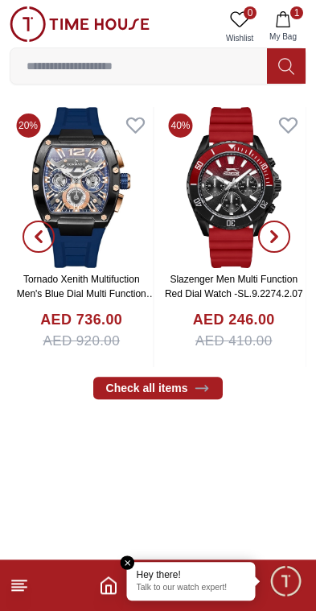
scroll to position [347, 0]
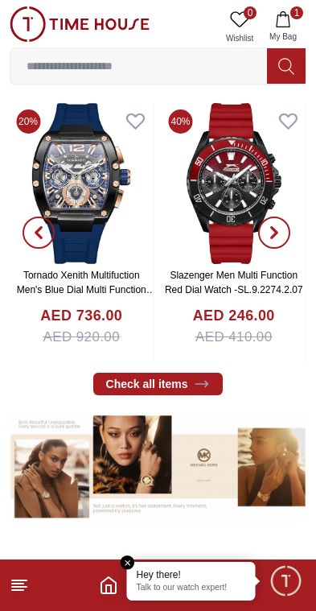
click at [167, 66] on input at bounding box center [138, 66] width 257 height 32
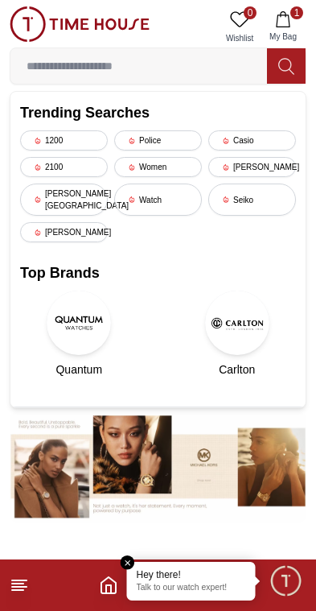
scroll to position [267, 0]
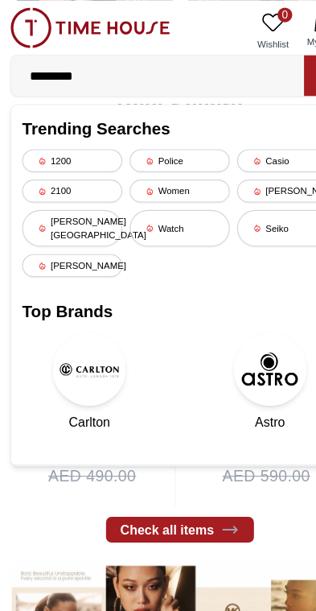
type input "*********"
click at [251, 174] on div "[PERSON_NAME]" at bounding box center [252, 167] width 88 height 20
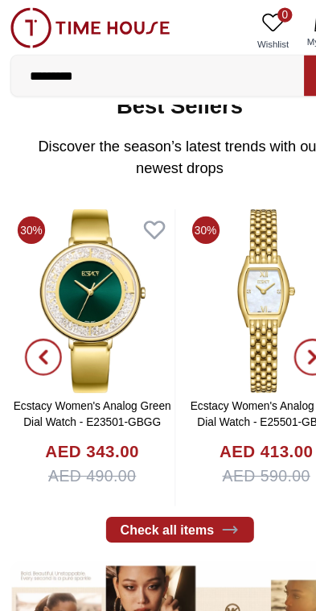
scroll to position [0, 0]
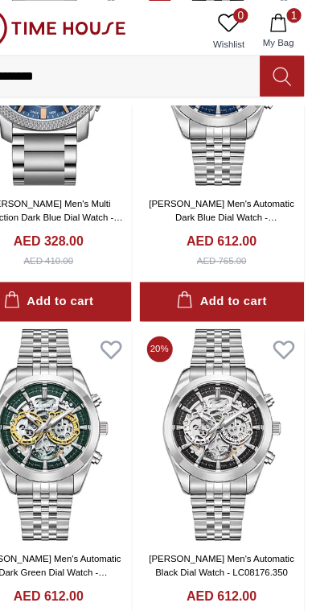
scroll to position [1432, 0]
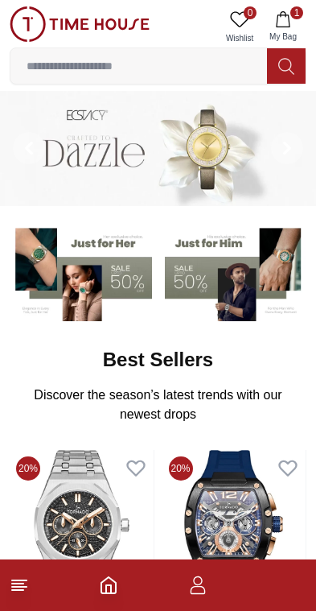
click at [214, 74] on input at bounding box center [138, 66] width 257 height 32
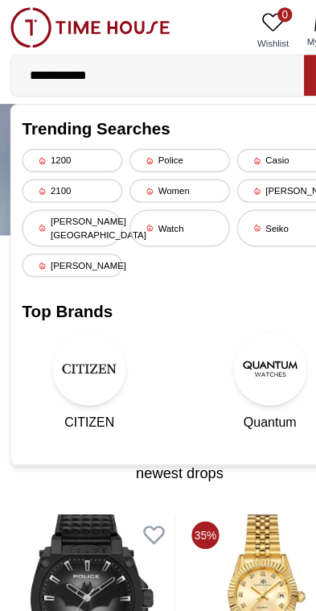
type input "**********"
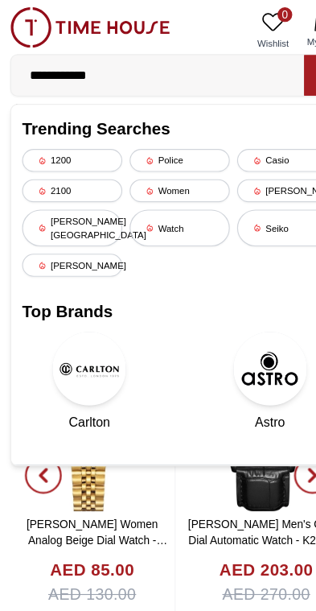
scroll to position [162, 0]
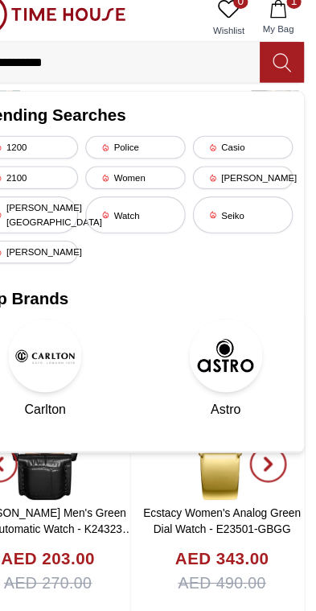
click at [278, 59] on icon at bounding box center [285, 66] width 15 height 16
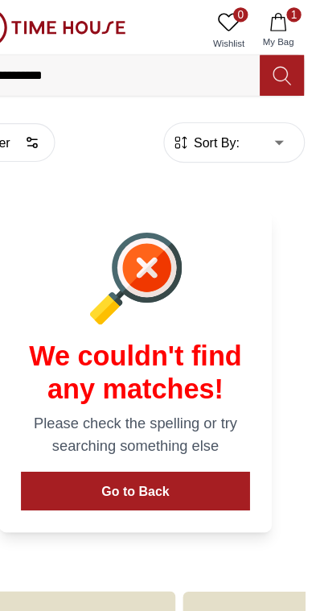
click at [28, 70] on input "**********" at bounding box center [138, 66] width 257 height 32
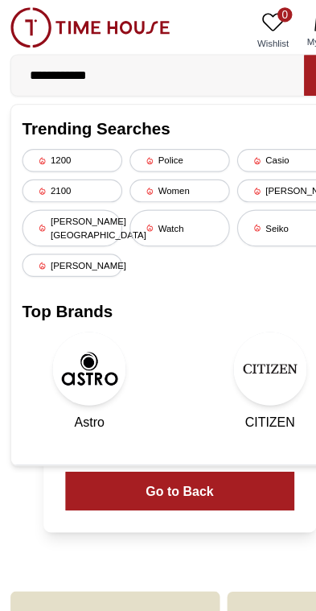
click at [72, 66] on input "**********" at bounding box center [138, 66] width 257 height 32
type input "**********"
click at [271, 67] on button at bounding box center [286, 65] width 39 height 35
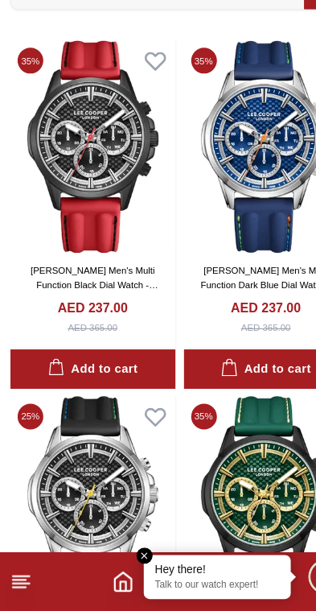
scroll to position [63, 0]
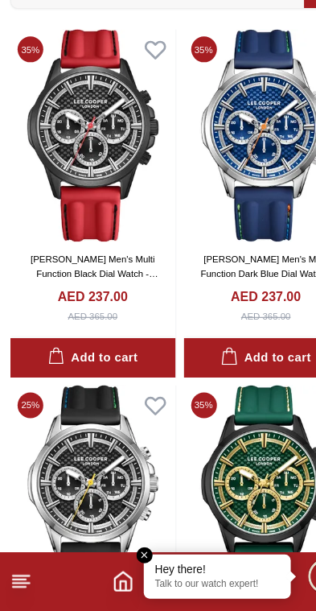
click at [241, 418] on img at bounding box center [234, 507] width 145 height 186
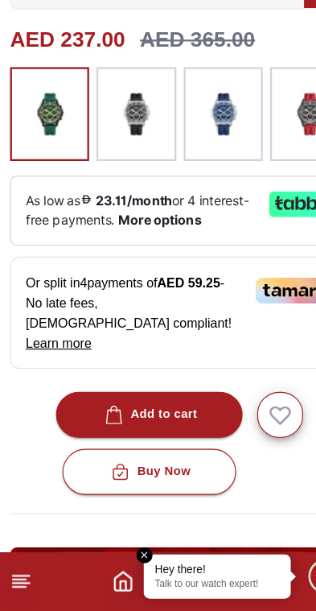
scroll to position [418, 0]
click at [181, 469] on button "Buy Now" at bounding box center [131, 489] width 151 height 40
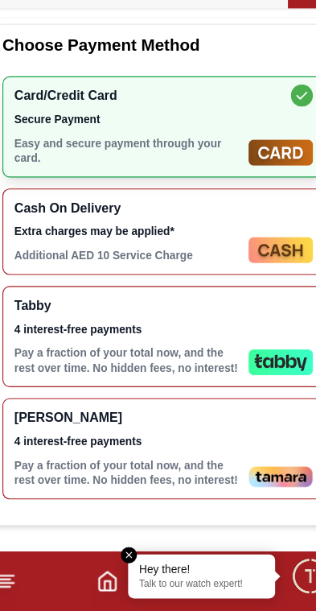
scroll to position [552, 0]
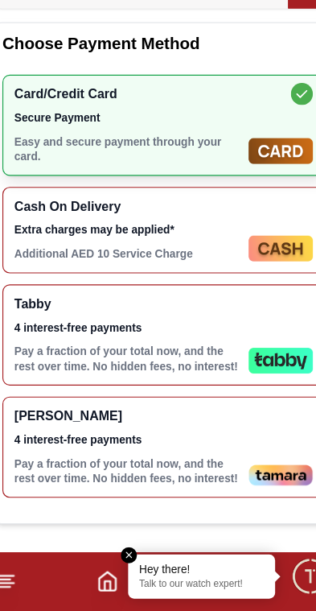
click at [31, 292] on p "Additional AED 10 Service Charge" at bounding box center [126, 298] width 199 height 13
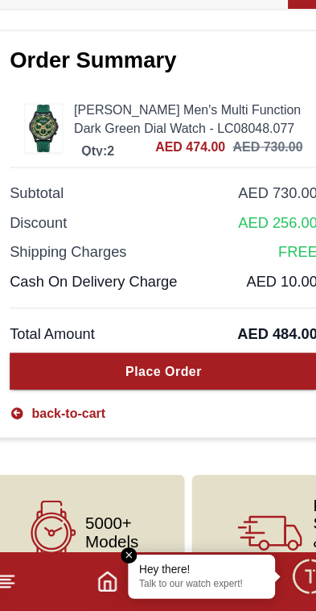
scroll to position [1028, 0]
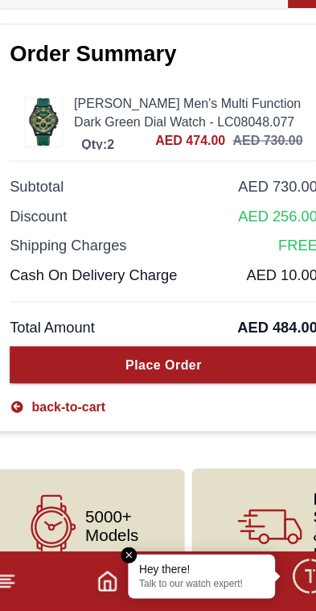
click at [83, 195] on p "Qty: 2" at bounding box center [100, 203] width 35 height 16
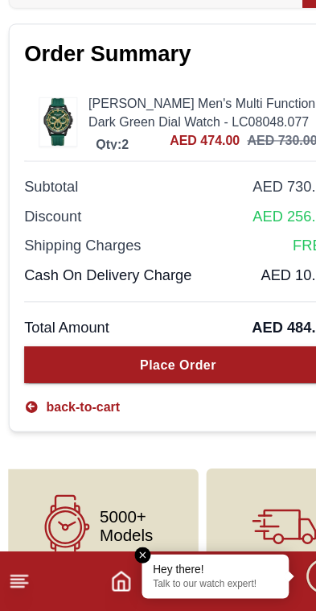
click at [47, 425] on link "back-to-cart" at bounding box center [65, 433] width 84 height 16
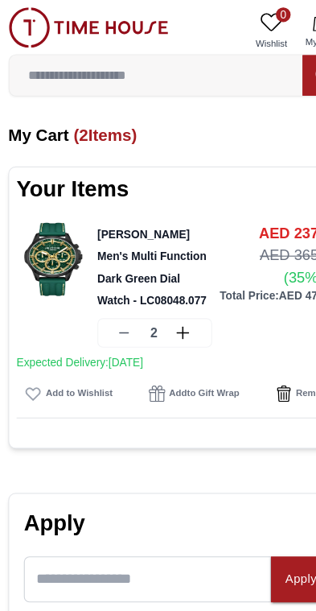
click at [108, 289] on icon at bounding box center [111, 291] width 13 height 13
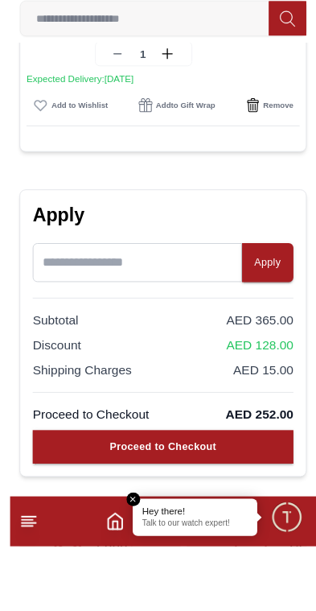
scroll to position [315, 0]
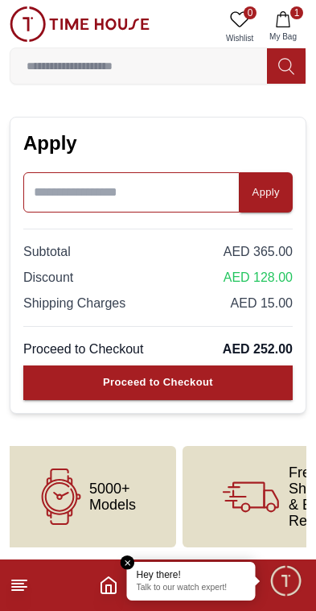
click at [83, 197] on input at bounding box center [131, 192] width 216 height 40
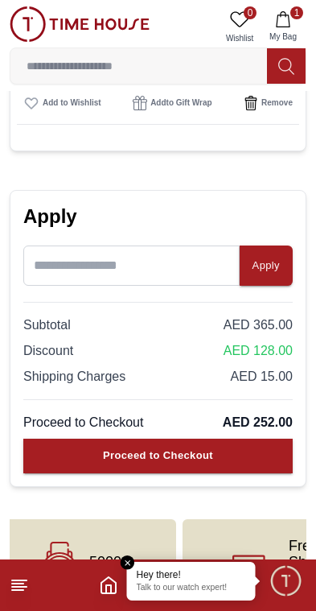
scroll to position [244, 0]
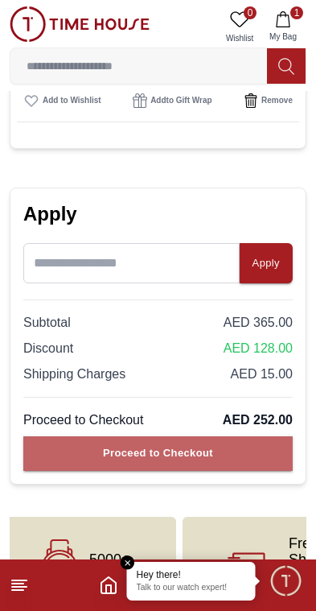
click at [253, 455] on button "Proceed to Checkout" at bounding box center [158, 453] width 270 height 35
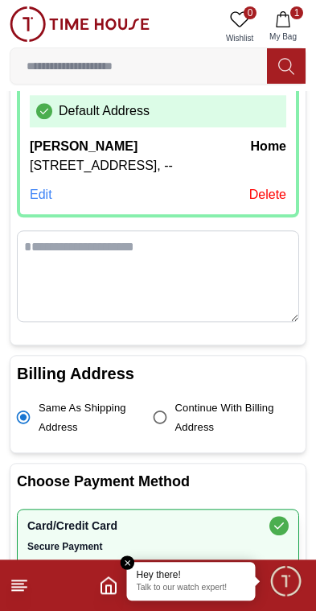
scroll to position [184, 0]
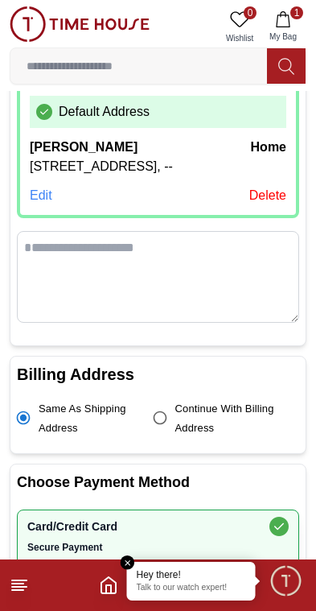
click at [60, 298] on textarea at bounding box center [158, 277] width 282 height 92
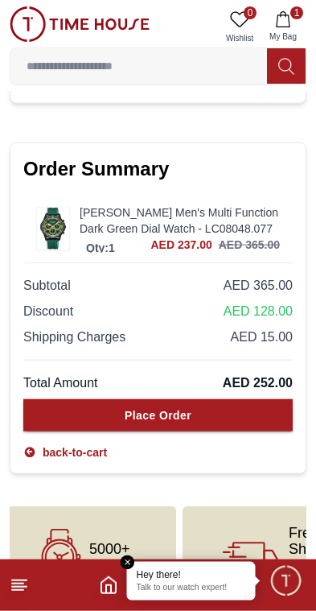
scroll to position [1064, 0]
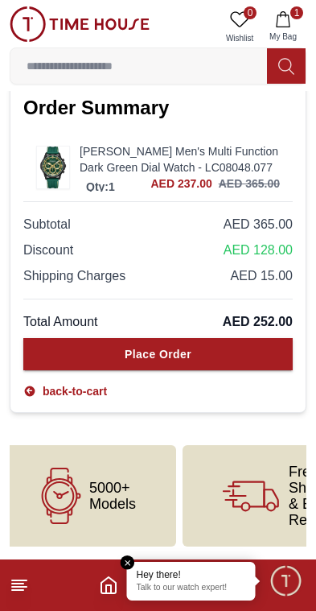
click at [247, 352] on button "Place Order" at bounding box center [158, 354] width 270 height 32
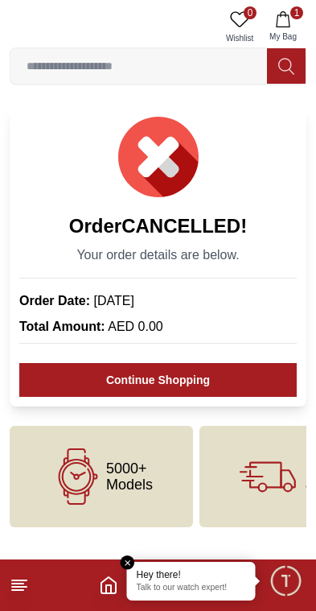
click at [165, 58] on input at bounding box center [138, 66] width 257 height 32
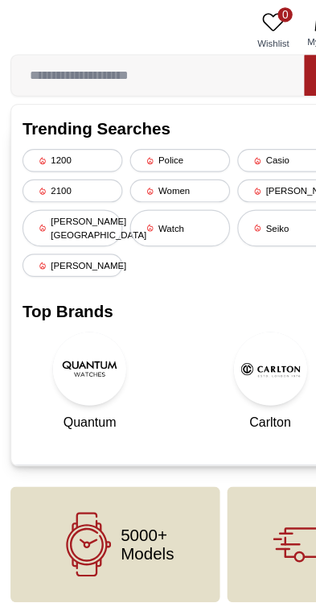
click at [158, 67] on input at bounding box center [138, 66] width 257 height 32
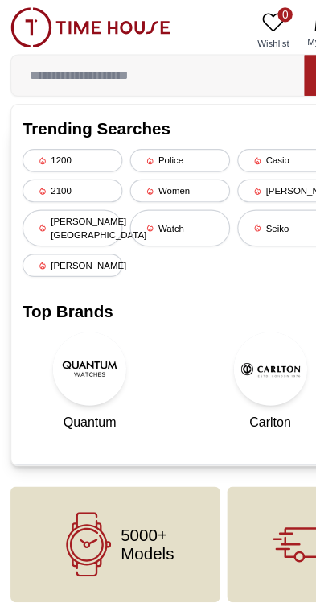
click at [158, 66] on input at bounding box center [138, 66] width 257 height 32
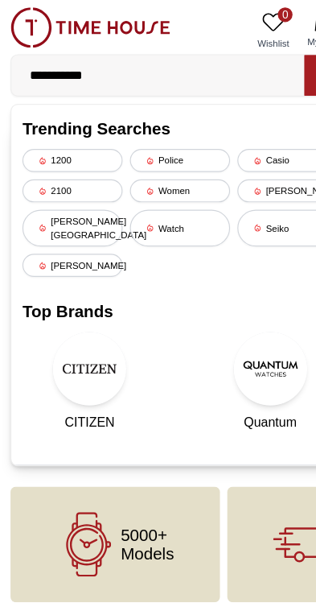
type input "**********"
click at [268, 71] on button at bounding box center [286, 65] width 39 height 35
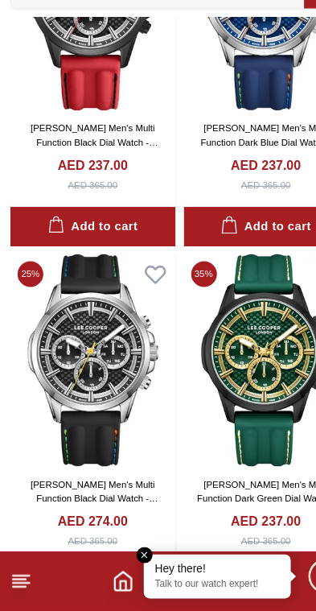
scroll to position [179, 0]
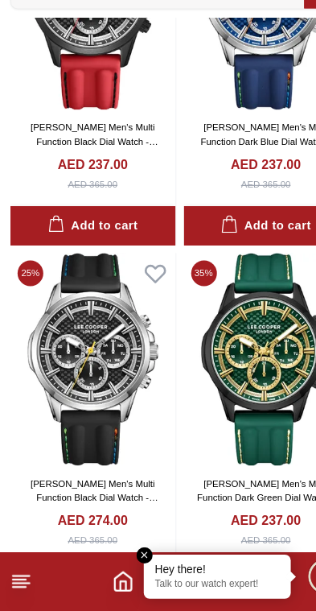
click at [221, 311] on img at bounding box center [234, 391] width 145 height 186
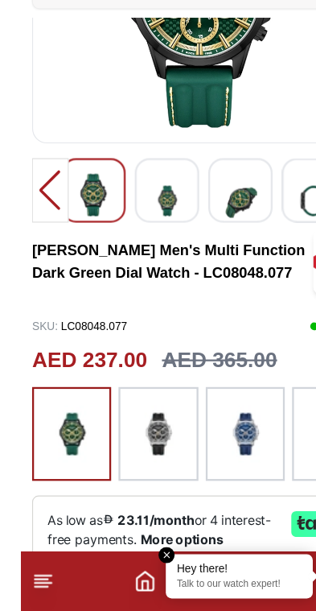
scroll to position [139, 0]
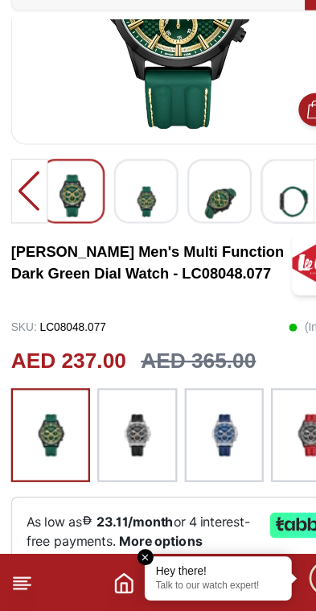
click at [122, 555] on em "Close tooltip" at bounding box center [128, 562] width 14 height 14
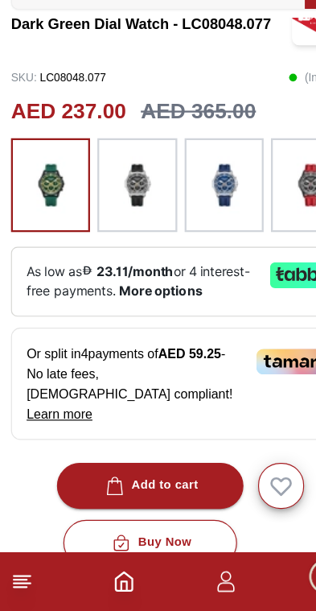
scroll to position [357, 0]
click at [160, 542] on div "Buy Now" at bounding box center [131, 551] width 72 height 19
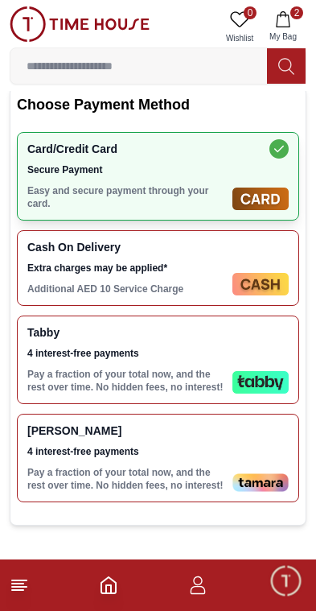
scroll to position [653, 0]
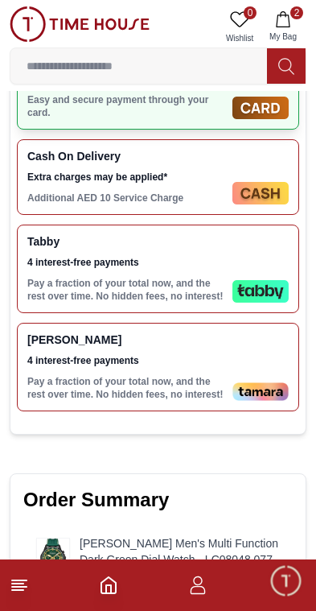
click at [233, 204] on img at bounding box center [261, 193] width 56 height 23
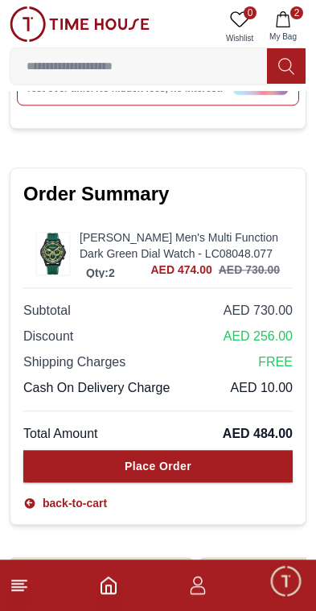
scroll to position [985, 0]
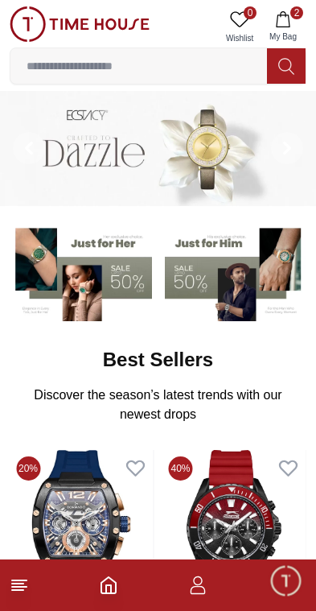
click at [290, 14] on icon "button" at bounding box center [283, 19] width 16 height 16
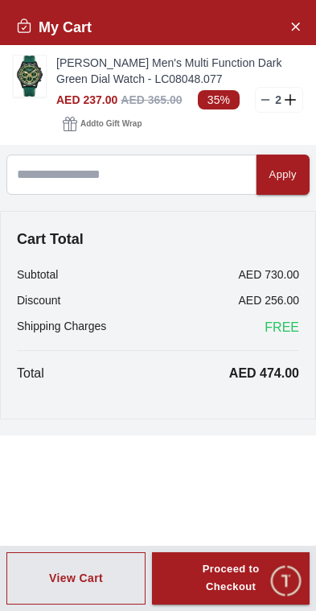
click at [262, 105] on icon at bounding box center [265, 99] width 13 height 13
click at [266, 588] on div "Proceed to Checkout" at bounding box center [231, 578] width 100 height 37
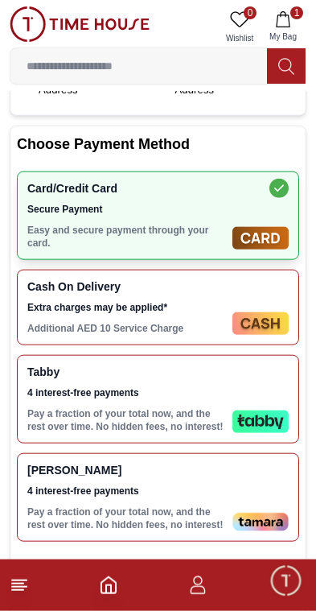
click at [233, 335] on img at bounding box center [261, 323] width 56 height 23
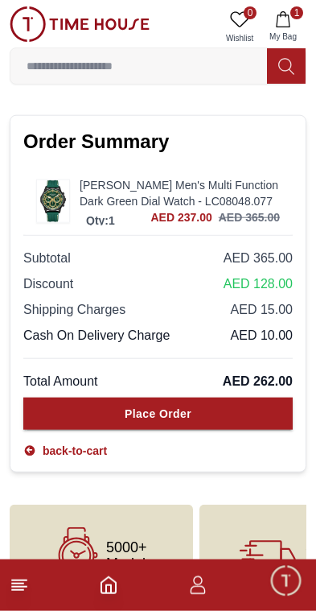
scroll to position [1013, 0]
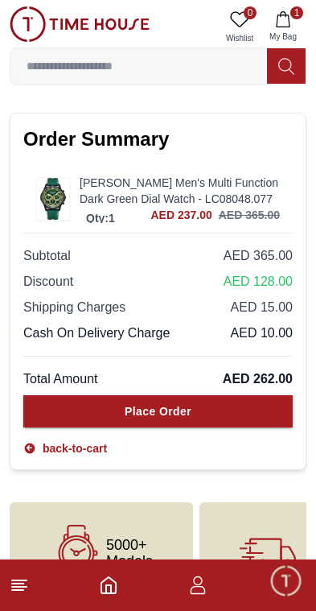
click at [228, 427] on button "Place Order" at bounding box center [158, 411] width 270 height 32
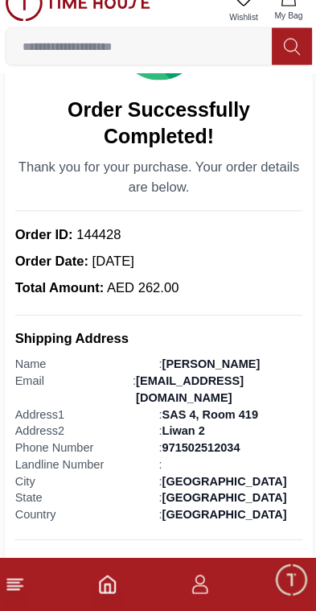
scroll to position [113, 0]
